Goal: Find specific page/section: Find specific page/section

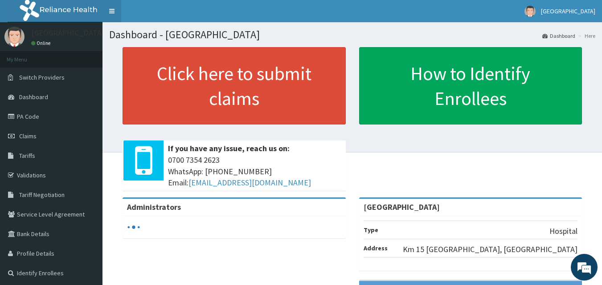
click at [110, 12] on link "Toggle navigation" at bounding box center [111, 11] width 19 height 22
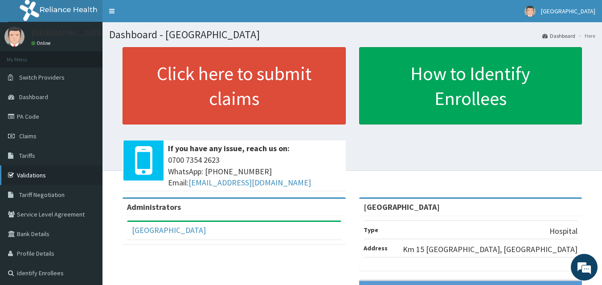
click at [54, 168] on link "Validations" at bounding box center [51, 176] width 102 height 20
